Goal: Book appointment/travel/reservation

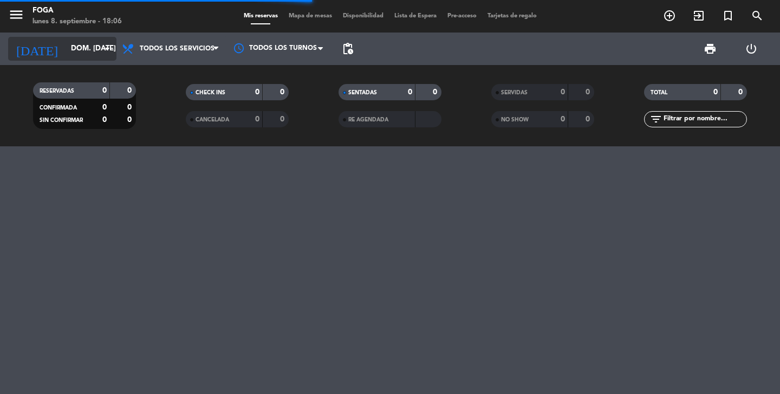
click at [72, 49] on input "dom. [DATE]" at bounding box center [113, 49] width 95 height 20
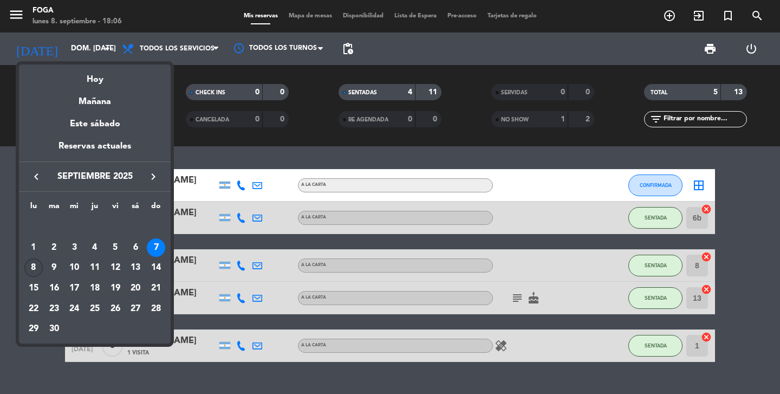
click at [29, 271] on div "8" at bounding box center [33, 267] width 18 height 18
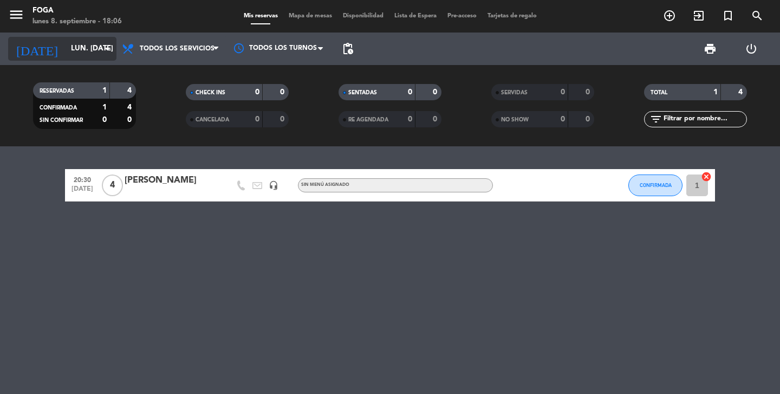
click at [85, 47] on input "lun. [DATE]" at bounding box center [113, 49] width 95 height 20
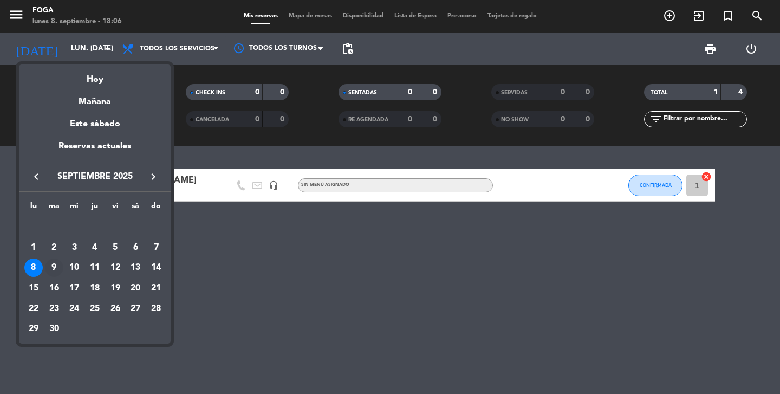
click at [53, 264] on div "9" at bounding box center [54, 267] width 18 height 18
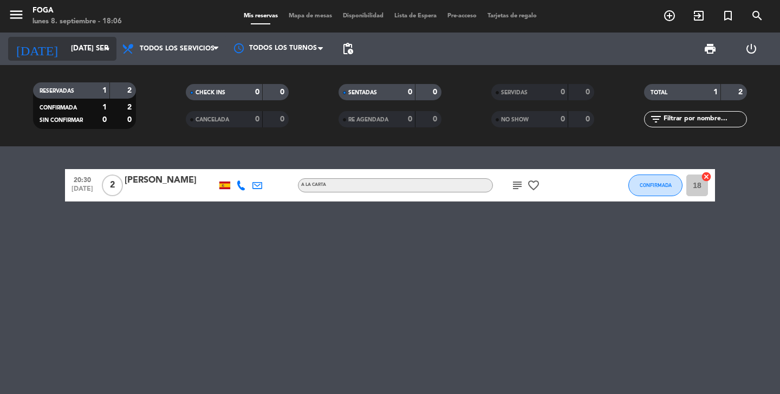
click at [81, 54] on input "[DATE] sep." at bounding box center [113, 49] width 95 height 20
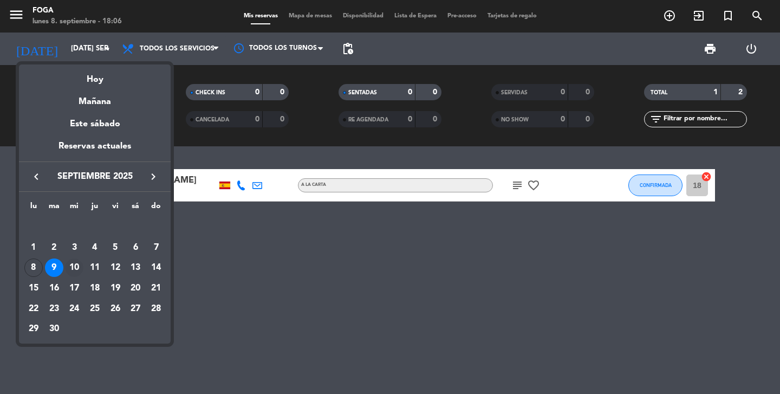
click at [79, 263] on div "10" at bounding box center [74, 267] width 18 height 18
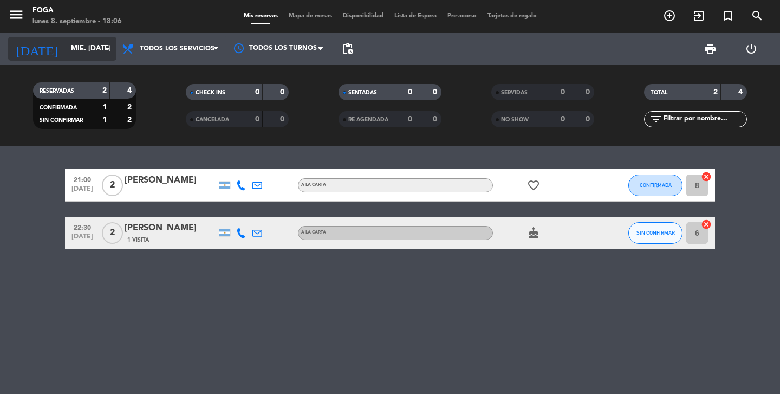
click at [87, 54] on input "mié. [DATE]" at bounding box center [113, 49] width 95 height 20
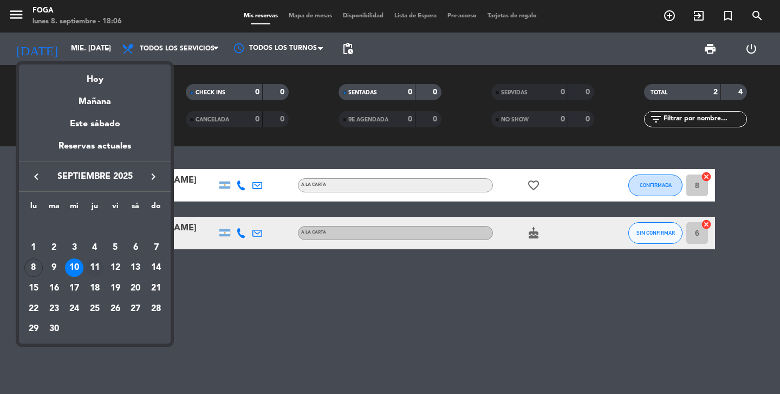
click at [96, 269] on div "11" at bounding box center [95, 267] width 18 height 18
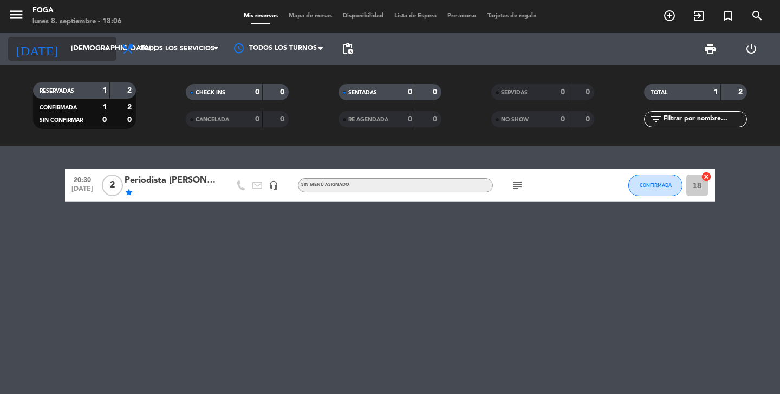
click at [66, 51] on input "[DEMOGRAPHIC_DATA] [DATE]" at bounding box center [113, 49] width 95 height 20
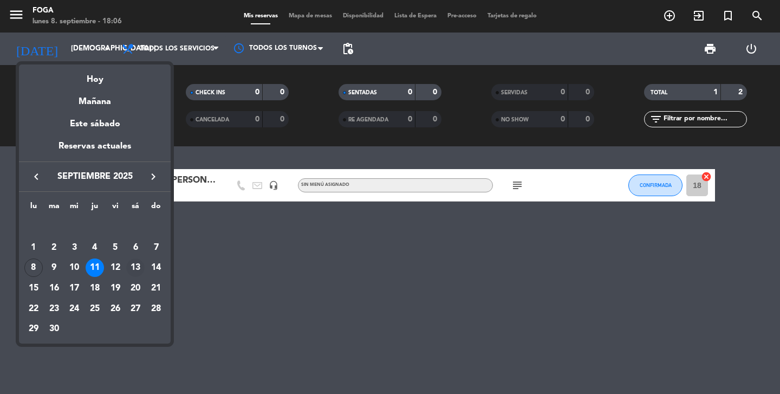
click at [132, 268] on div "13" at bounding box center [135, 267] width 18 height 18
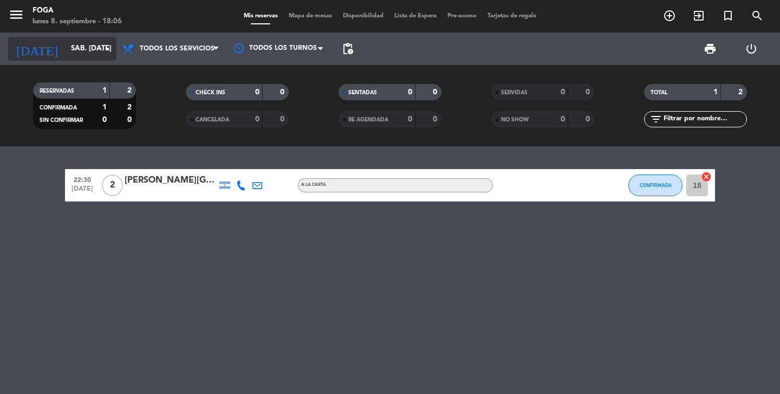
click at [76, 48] on input "sáb. [DATE]" at bounding box center [113, 49] width 95 height 20
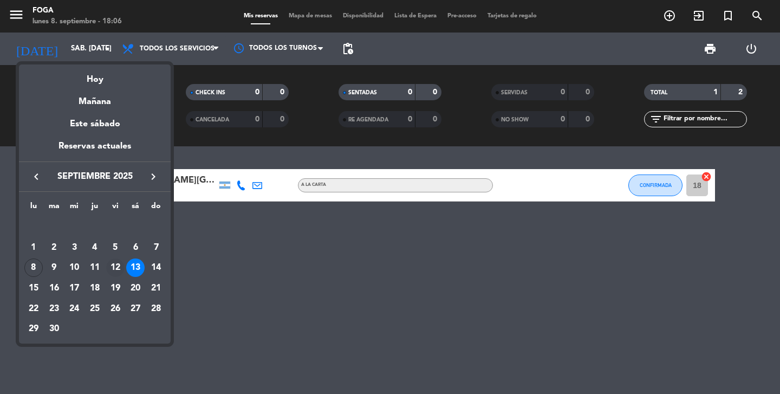
click at [116, 267] on div "12" at bounding box center [115, 267] width 18 height 18
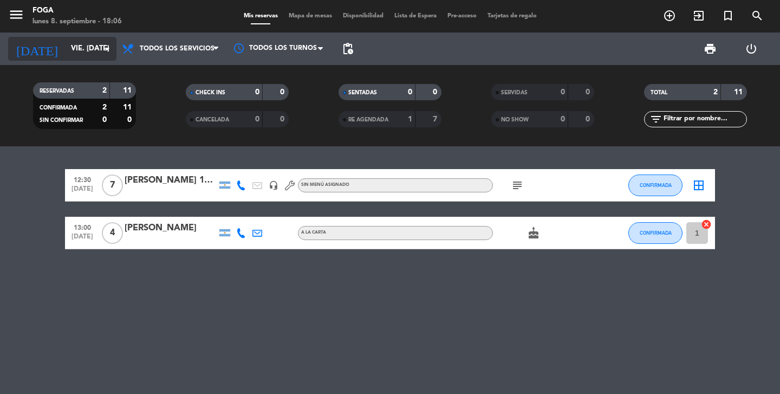
click at [85, 40] on input "vie. [DATE]" at bounding box center [113, 49] width 95 height 20
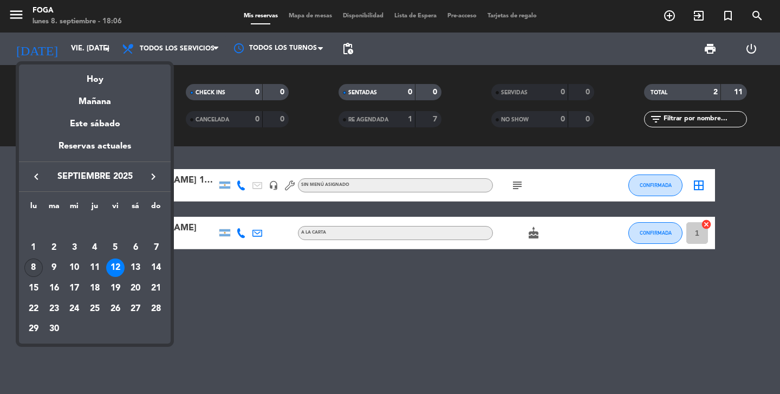
click at [31, 261] on div "8" at bounding box center [33, 267] width 18 height 18
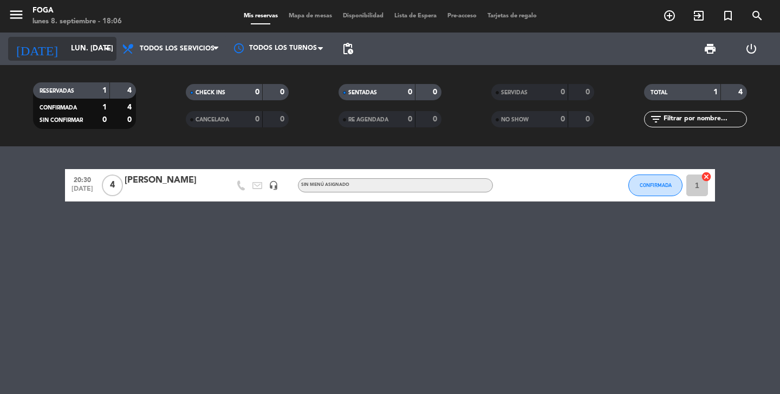
click at [84, 44] on input "lun. [DATE]" at bounding box center [113, 49] width 95 height 20
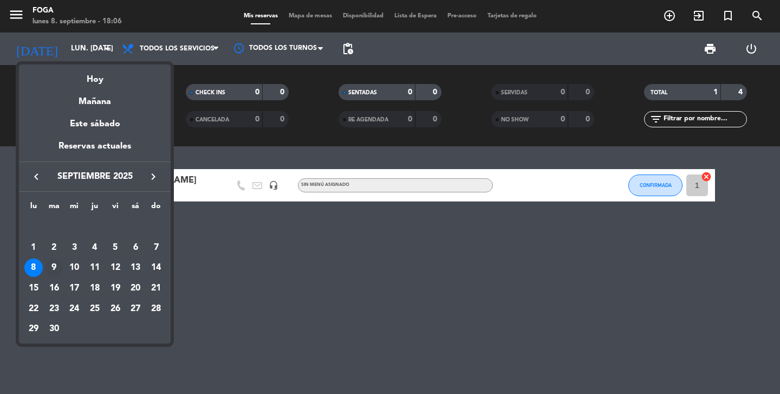
click at [54, 269] on div "9" at bounding box center [54, 267] width 18 height 18
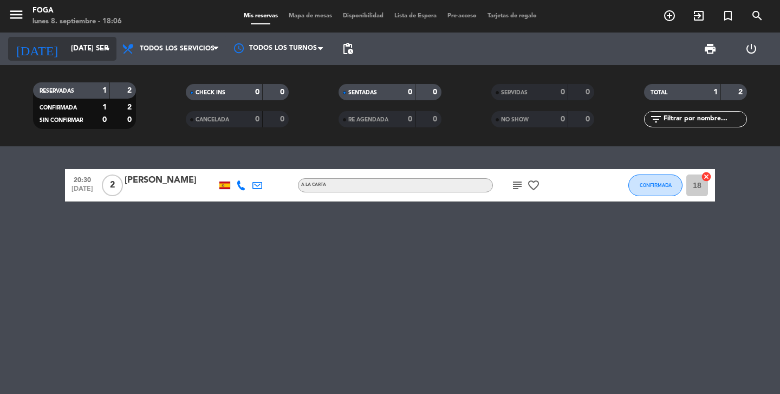
click at [96, 50] on input "[DATE] sep." at bounding box center [113, 49] width 95 height 20
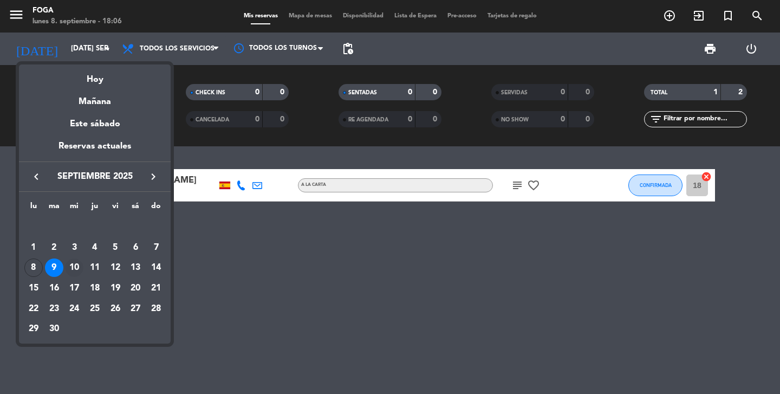
click at [74, 266] on div "10" at bounding box center [74, 267] width 18 height 18
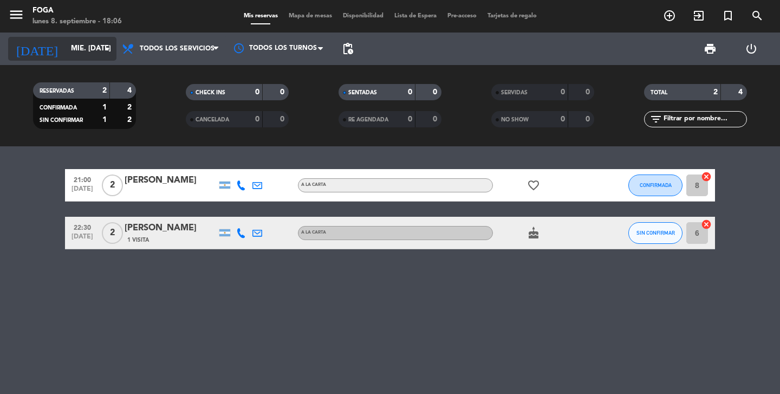
click at [66, 43] on input "mié. [DATE]" at bounding box center [113, 49] width 95 height 20
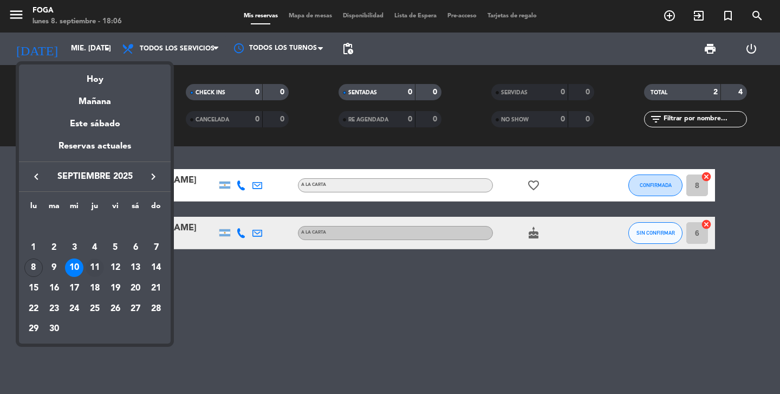
click at [96, 274] on div "11" at bounding box center [95, 267] width 18 height 18
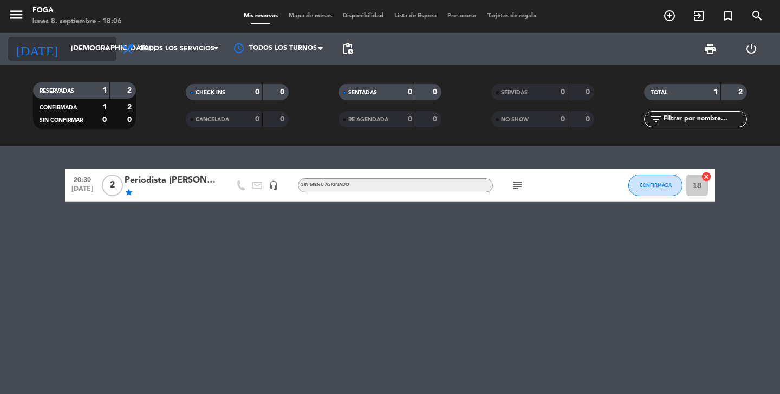
click at [90, 54] on input "[DEMOGRAPHIC_DATA] [DATE]" at bounding box center [113, 49] width 95 height 20
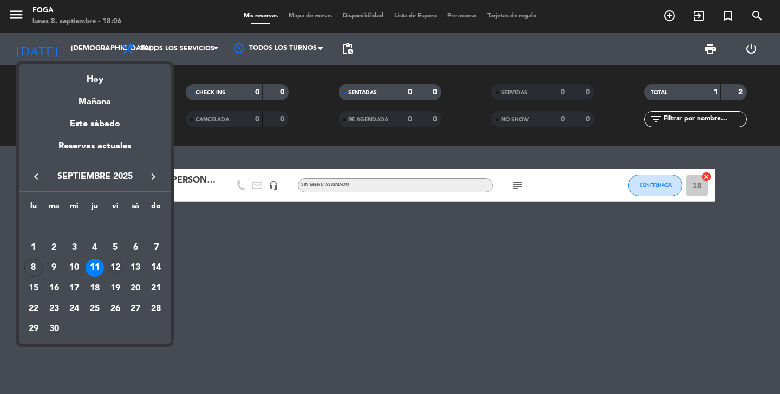
click at [116, 259] on div "12" at bounding box center [115, 267] width 18 height 18
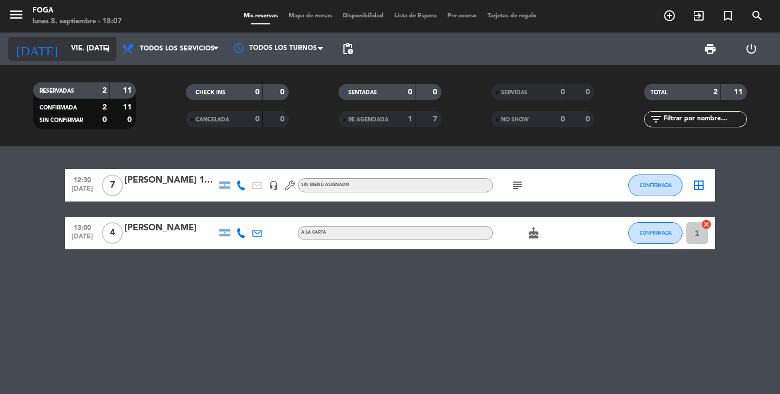
click at [66, 52] on input "vie. [DATE]" at bounding box center [113, 49] width 95 height 20
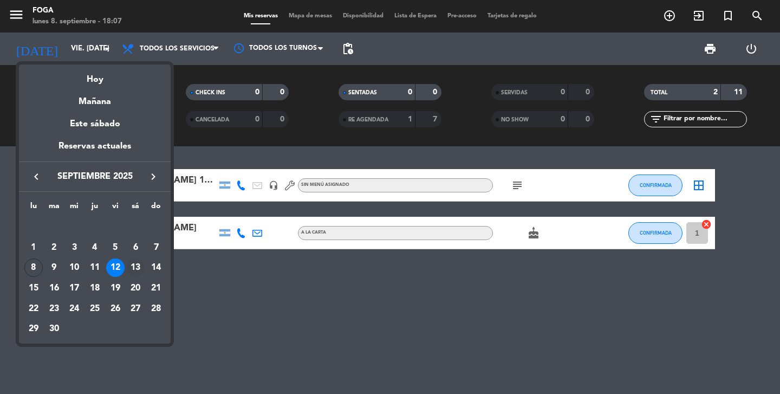
click at [131, 265] on div "13" at bounding box center [135, 267] width 18 height 18
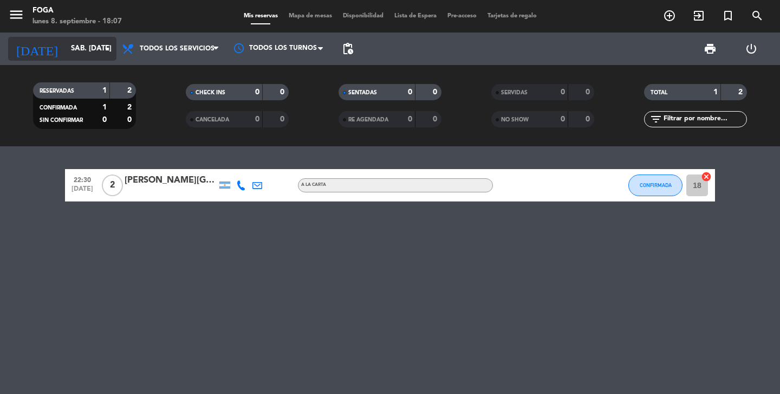
click at [77, 50] on input "sáb. [DATE]" at bounding box center [113, 49] width 95 height 20
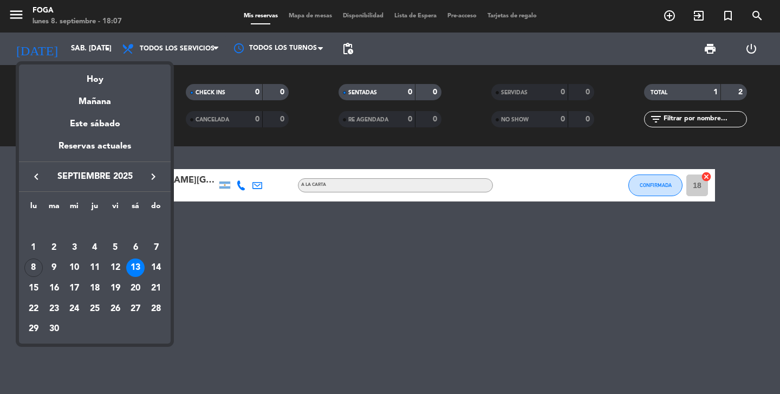
click at [156, 267] on div "14" at bounding box center [156, 267] width 18 height 18
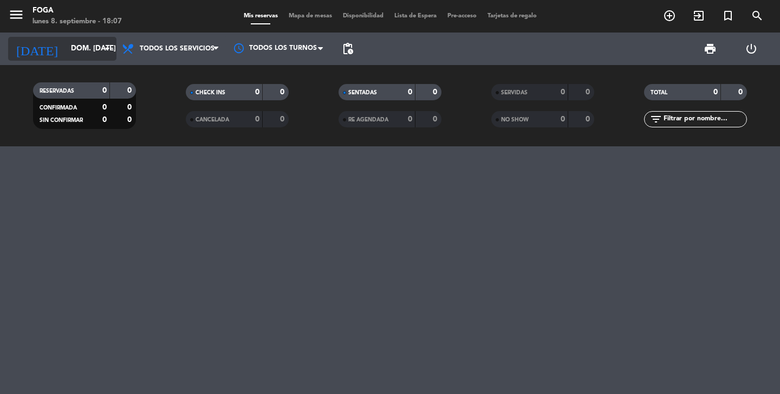
click at [102, 44] on icon "arrow_drop_down" at bounding box center [107, 48] width 13 height 13
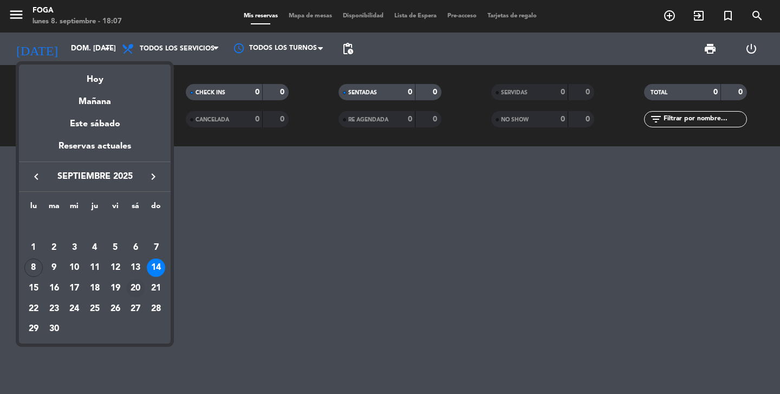
click at [137, 290] on div "20" at bounding box center [135, 288] width 18 height 18
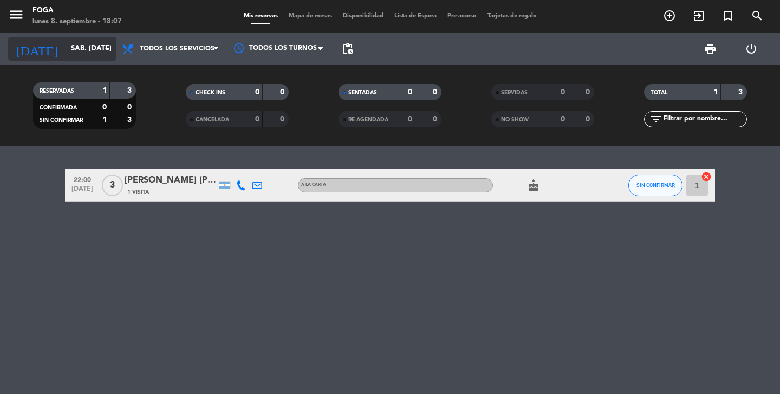
click at [68, 45] on input "sáb. [DATE]" at bounding box center [113, 49] width 95 height 20
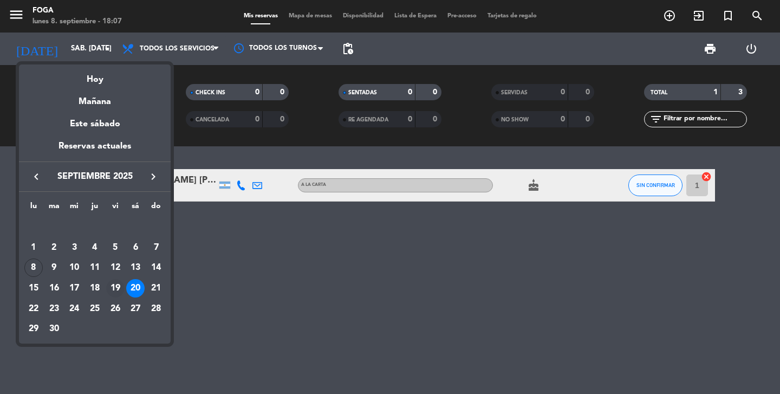
click at [119, 289] on div "19" at bounding box center [115, 288] width 18 height 18
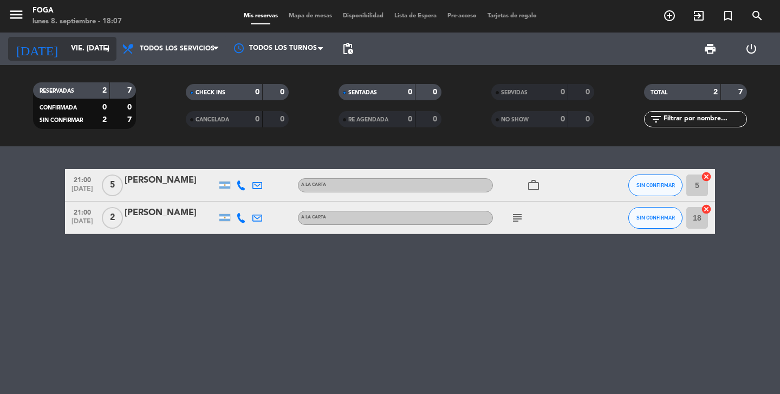
click at [83, 50] on input "vie. [DATE]" at bounding box center [113, 49] width 95 height 20
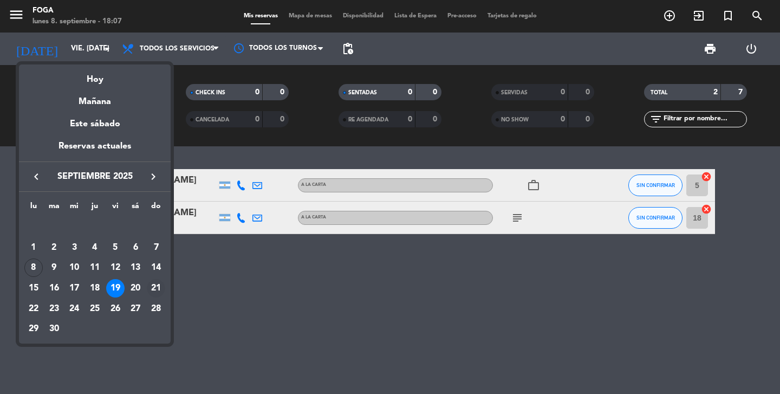
click at [161, 283] on div "21" at bounding box center [156, 288] width 18 height 18
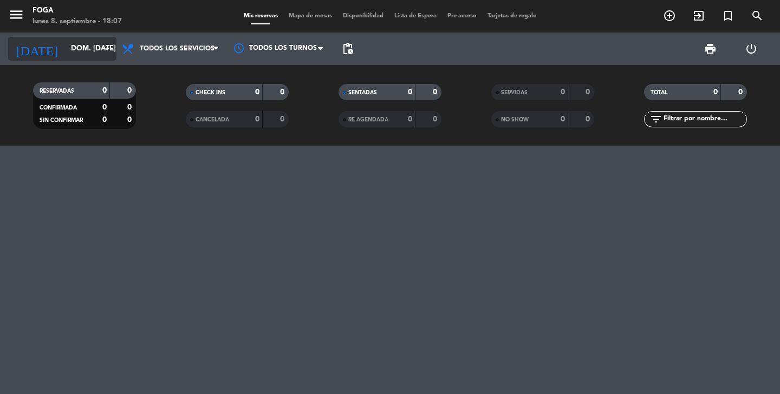
click at [84, 54] on input "dom. [DATE]" at bounding box center [113, 49] width 95 height 20
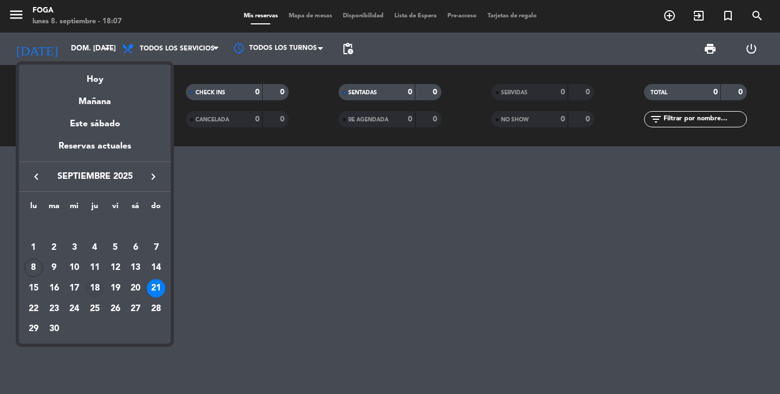
click at [95, 289] on div "18" at bounding box center [95, 288] width 18 height 18
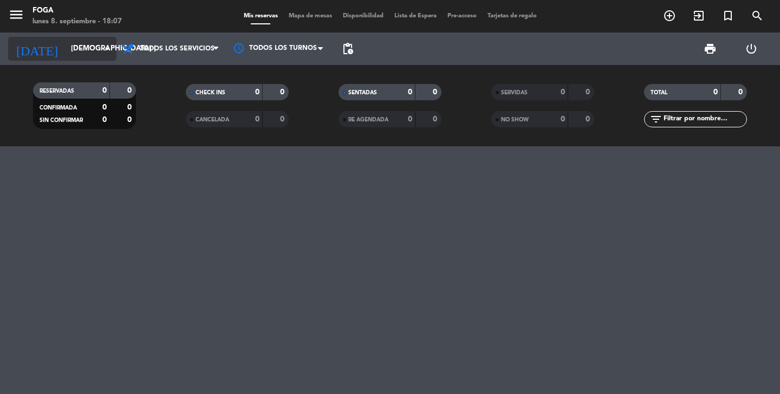
click at [86, 48] on input "[DEMOGRAPHIC_DATA] [DATE]" at bounding box center [113, 49] width 95 height 20
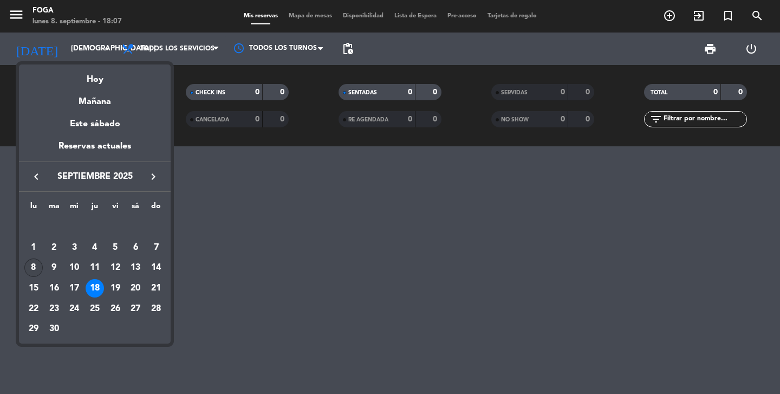
click at [35, 268] on div "8" at bounding box center [33, 267] width 18 height 18
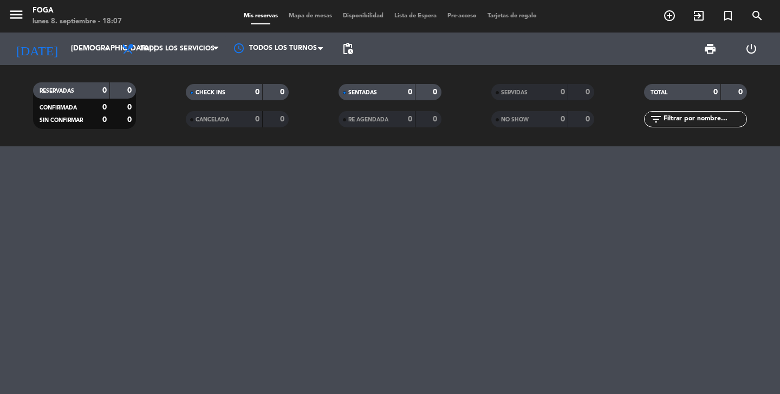
type input "lun. [DATE]"
